Goal: Information Seeking & Learning: Find specific page/section

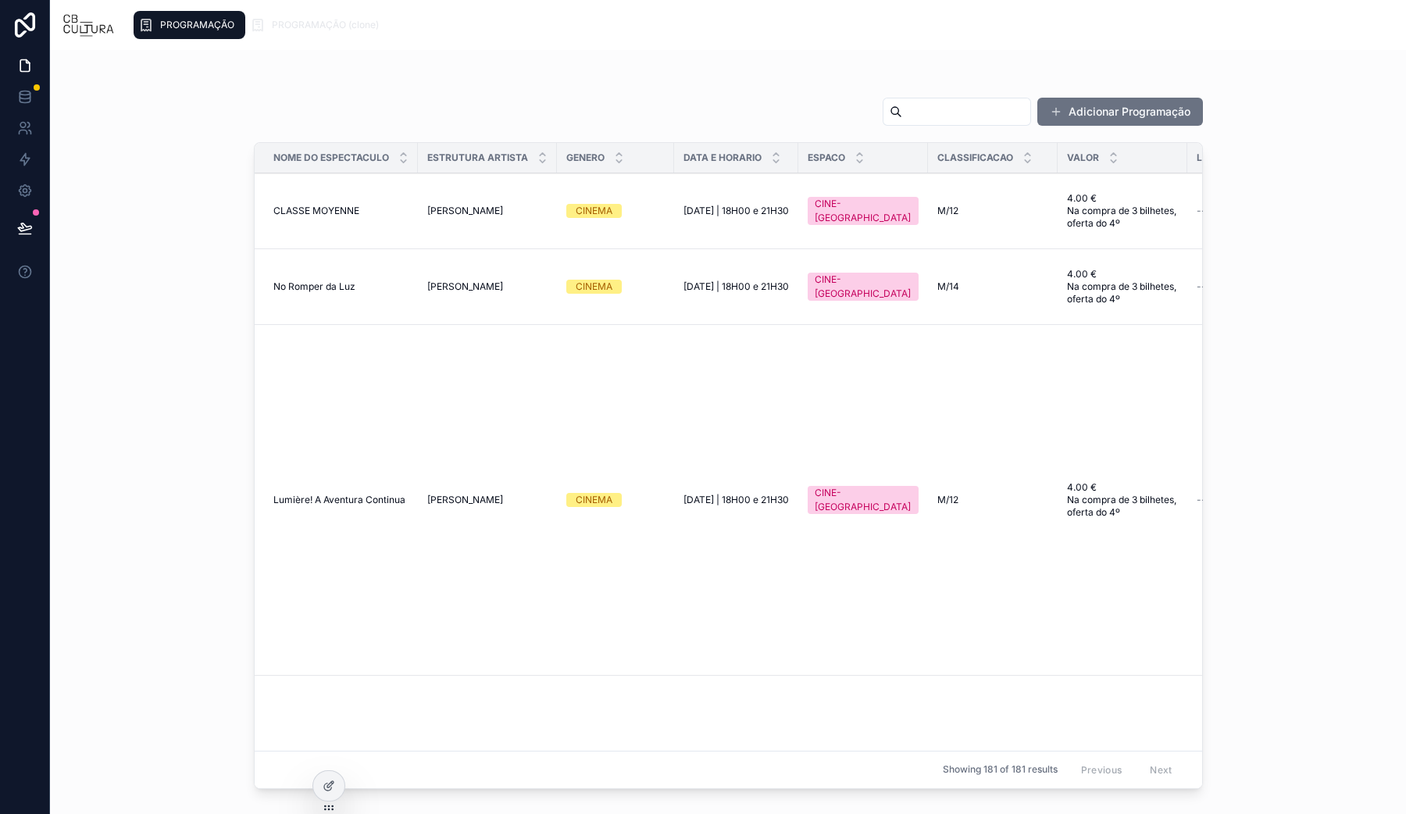
click at [902, 119] on input "text" at bounding box center [966, 112] width 128 height 22
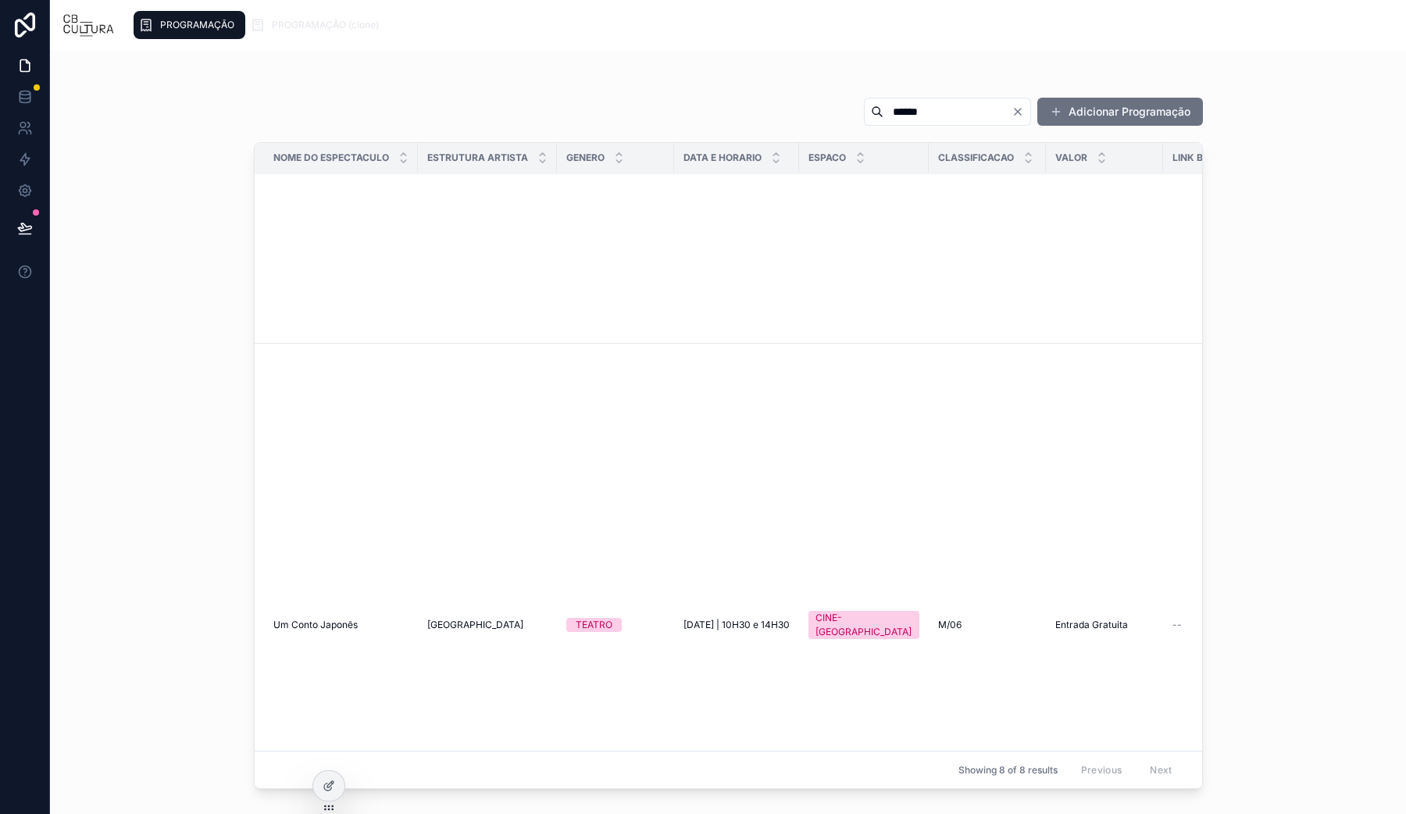
scroll to position [488, 0]
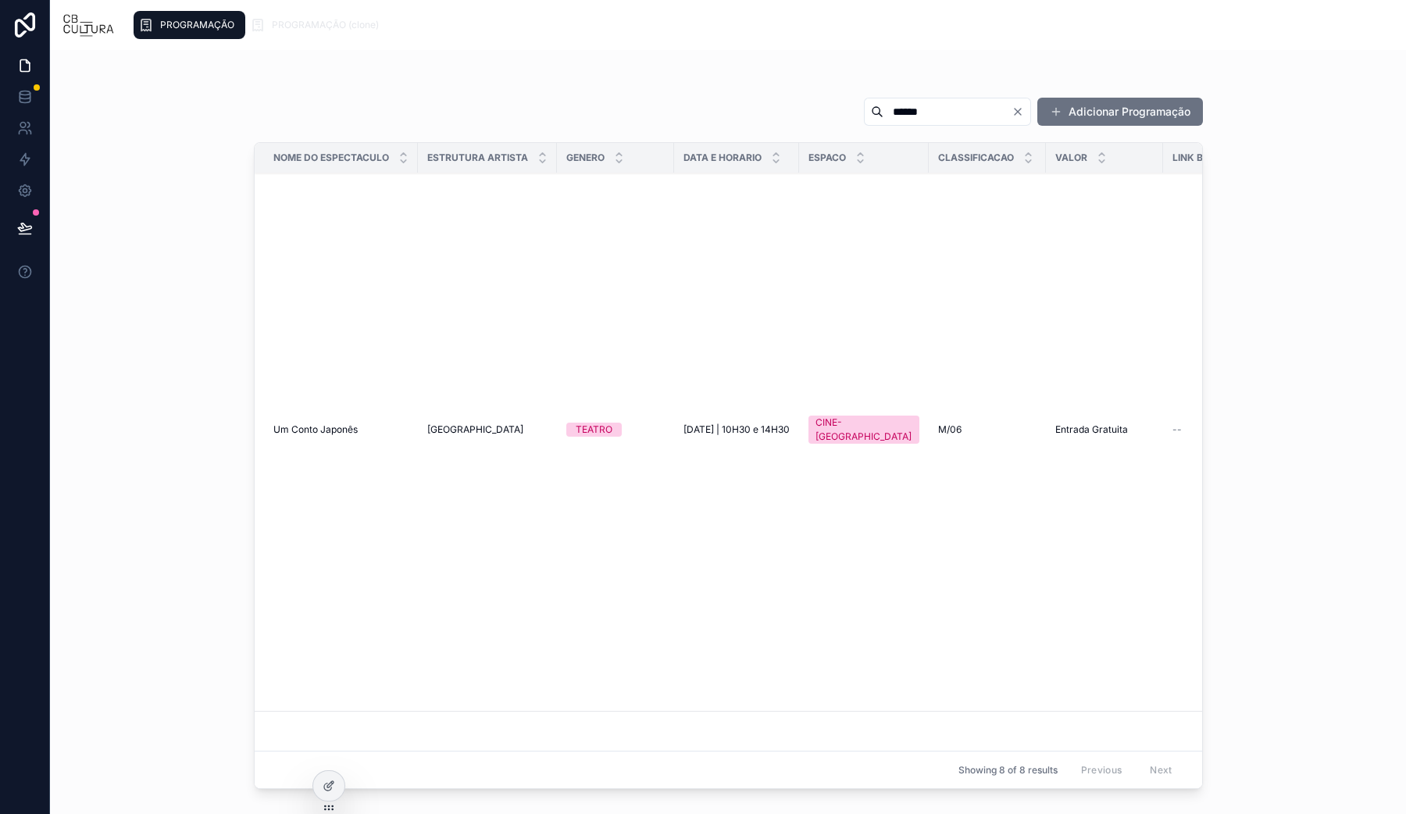
type input "*****"
click at [478, 423] on span "[GEOGRAPHIC_DATA]" at bounding box center [475, 429] width 96 height 12
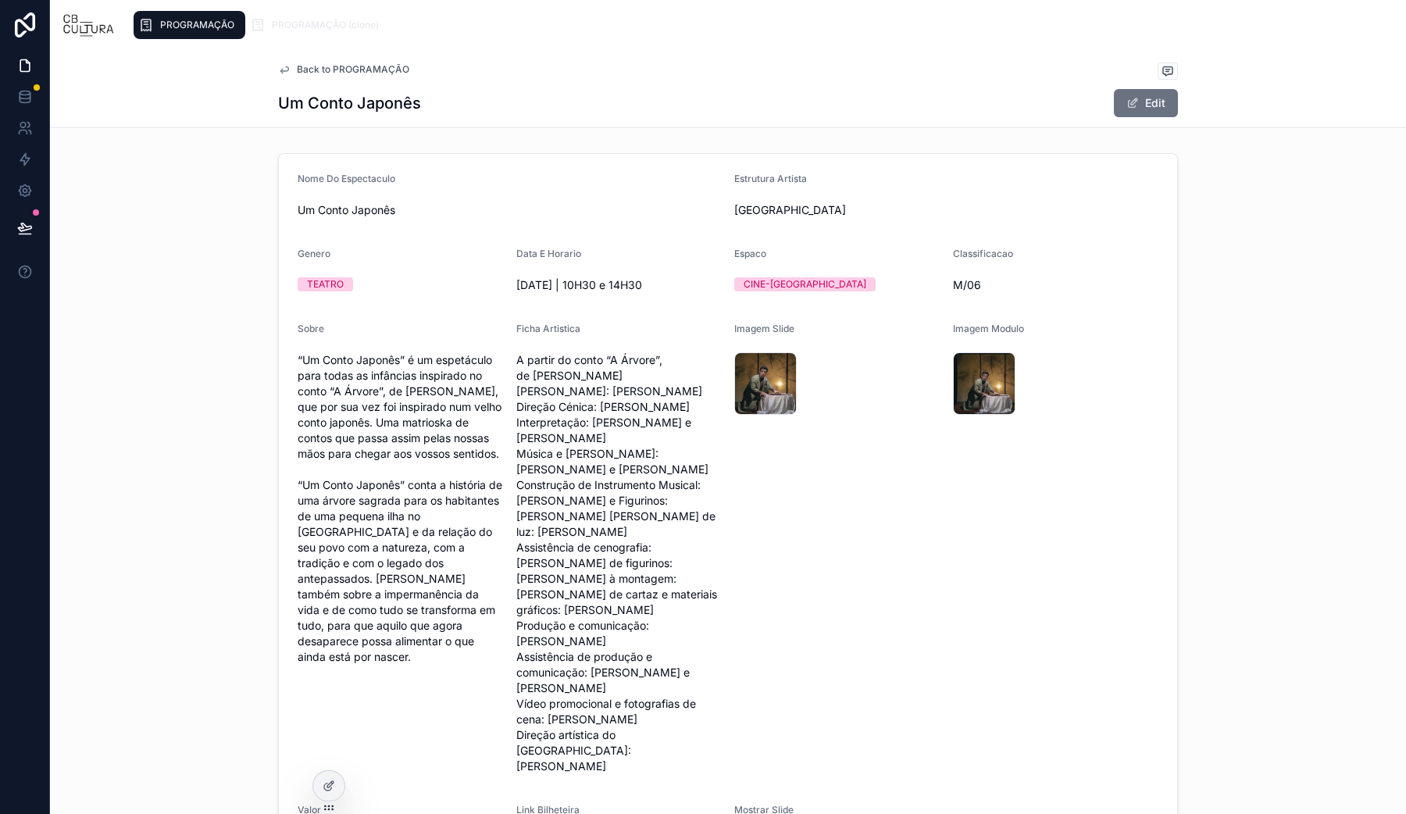
click at [176, 19] on span "PROGRAMAÇÃO" at bounding box center [197, 25] width 74 height 12
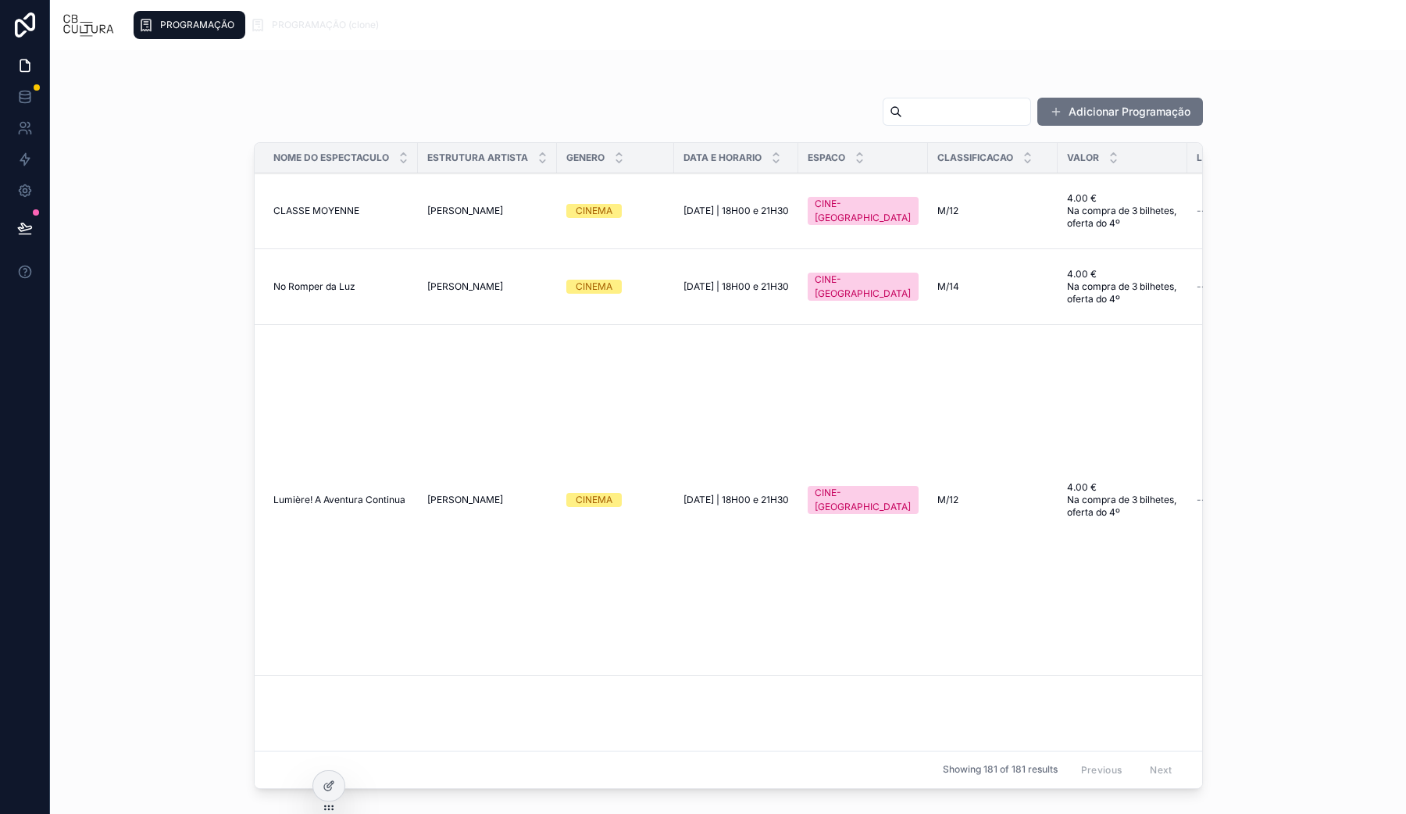
click at [204, 20] on span "PROGRAMAÇÃO" at bounding box center [197, 25] width 74 height 12
